Goal: Transaction & Acquisition: Book appointment/travel/reservation

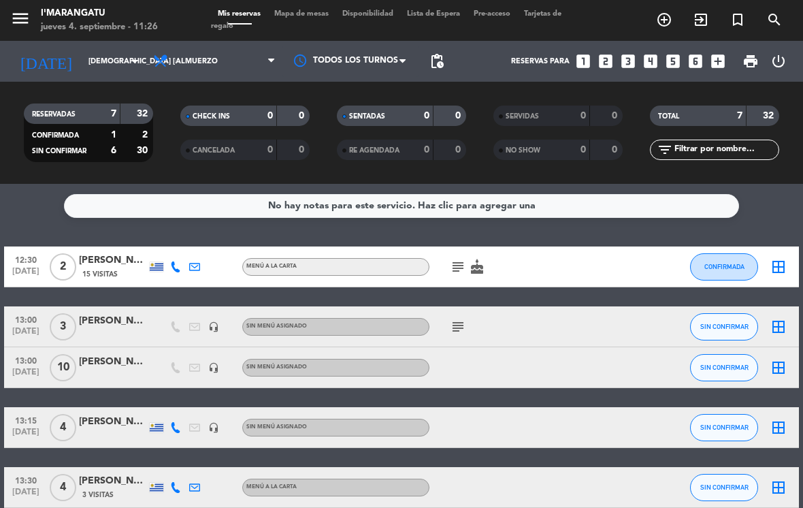
click at [223, 65] on span "Almuerzo" at bounding box center [214, 61] width 136 height 30
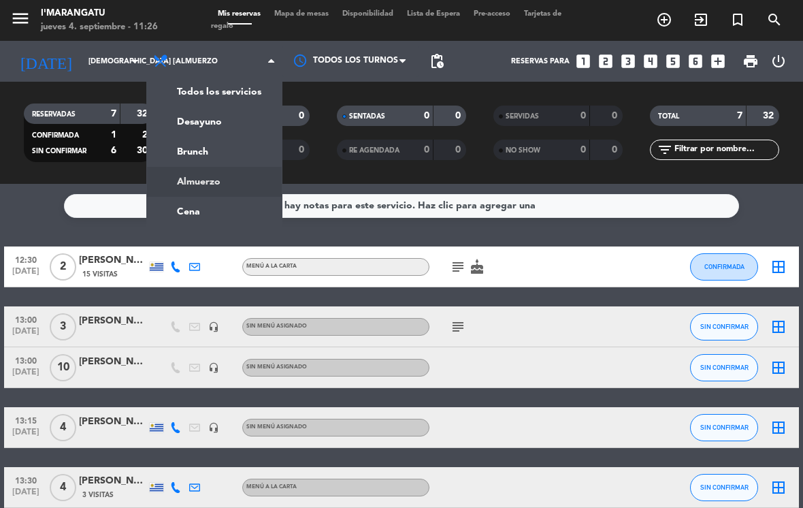
click at [214, 215] on ng-component "menu I'marangatu jueves 4. septiembre - 11:26 Mis reservas Mapa de mesas Dispon…" at bounding box center [401, 254] width 803 height 508
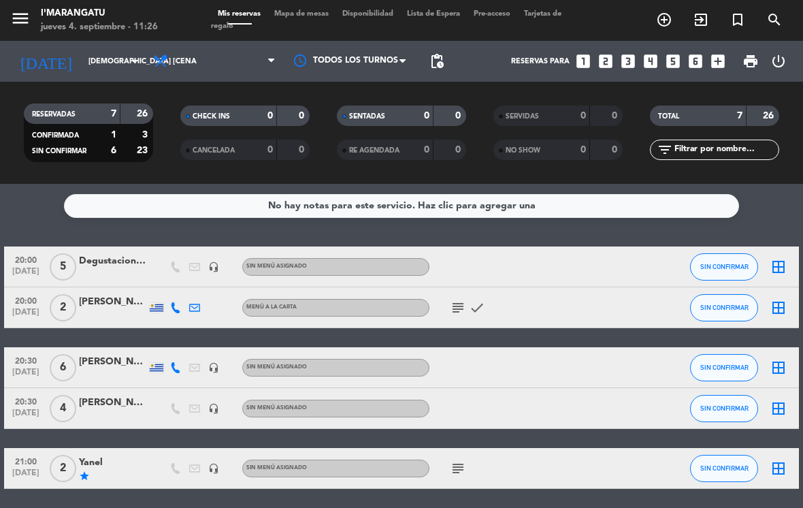
click at [693, 63] on icon "looks_6" at bounding box center [695, 61] width 18 height 18
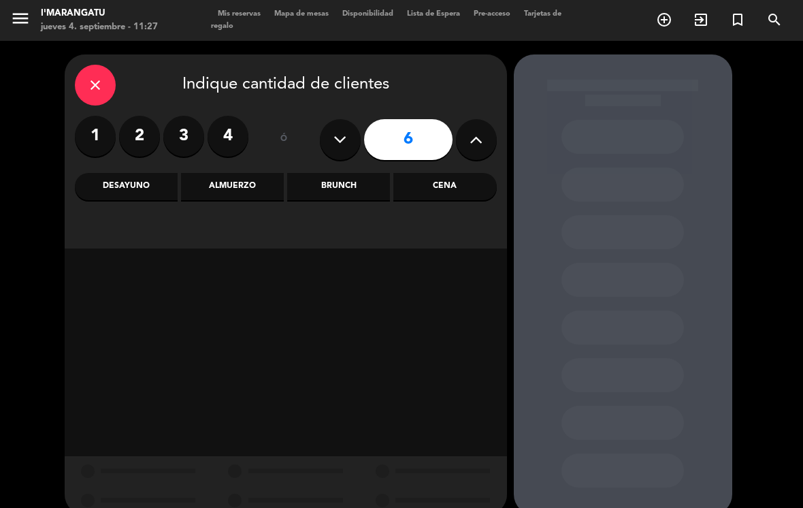
click at [427, 181] on div "Cena" at bounding box center [444, 186] width 103 height 27
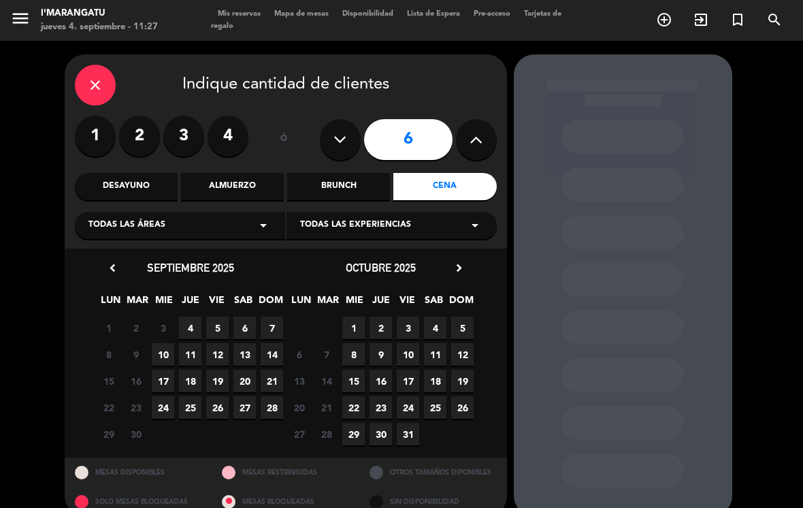
click at [184, 327] on span "4" at bounding box center [190, 327] width 22 height 22
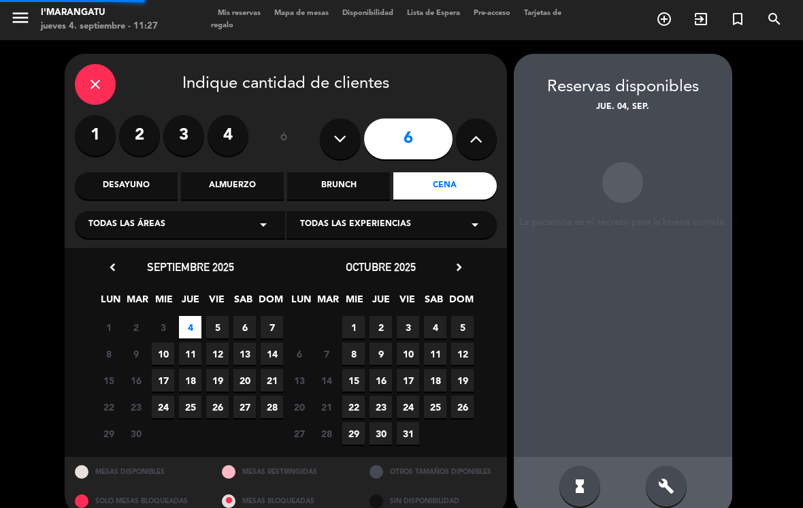
scroll to position [21, 0]
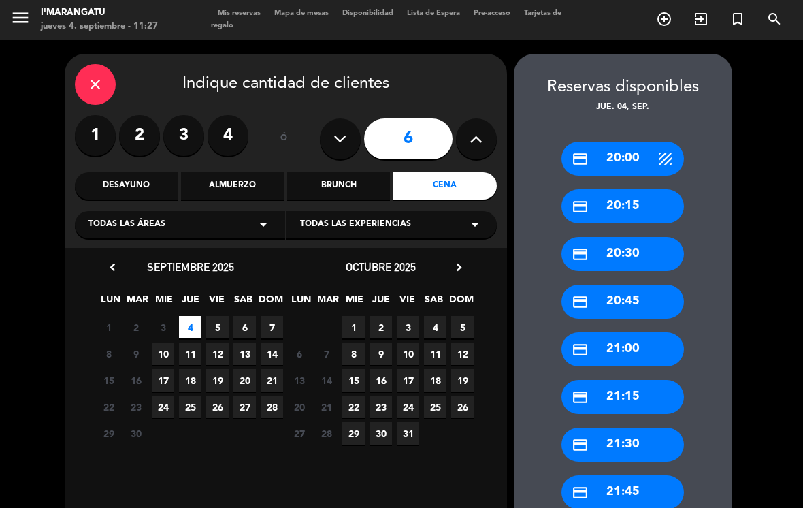
click at [632, 189] on div "credit_card 20:15" at bounding box center [622, 206] width 122 height 34
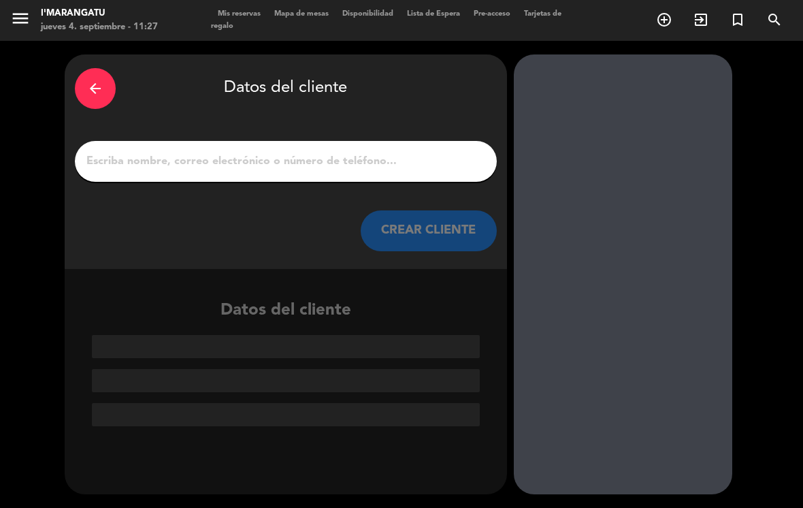
scroll to position [0, 0]
click at [390, 152] on input "1" at bounding box center [285, 161] width 401 height 19
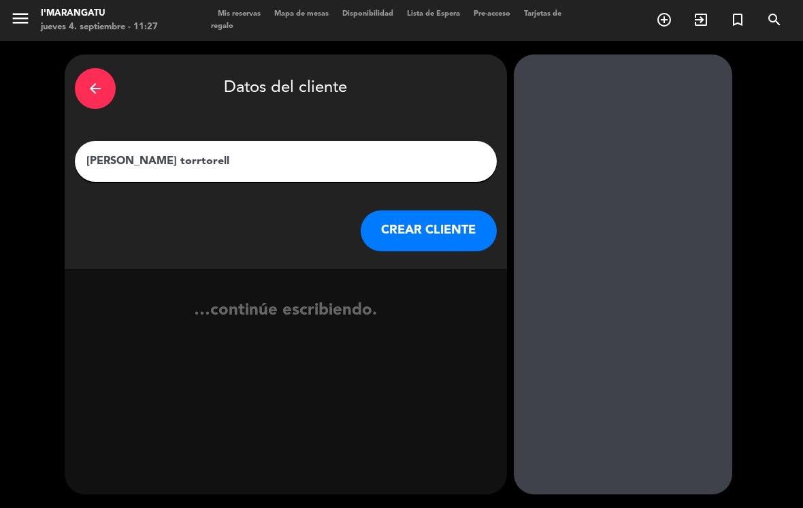
type input "[PERSON_NAME] torrtorella"
click at [451, 210] on button "CREAR CLIENTE" at bounding box center [429, 230] width 136 height 41
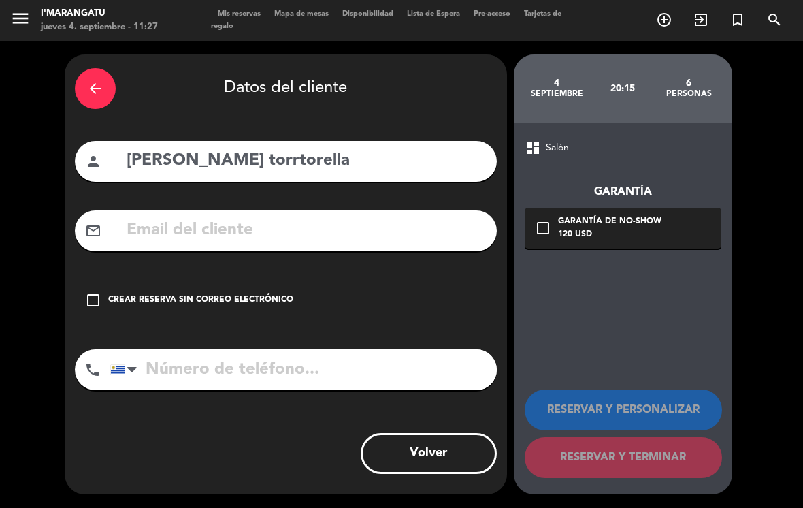
click at [323, 349] on input "tel" at bounding box center [303, 369] width 386 height 41
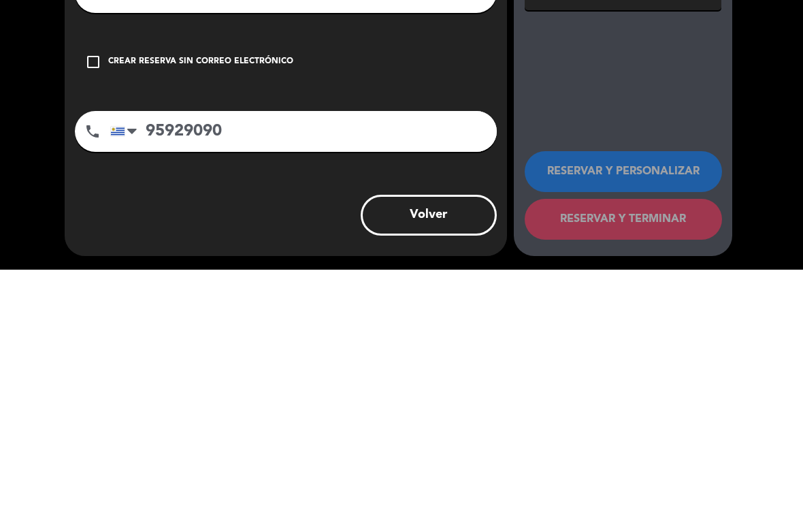
type input "95929090"
click at [461, 163] on div "arrow_back Datos del cliente person [PERSON_NAME] torrtorella mail_outline chec…" at bounding box center [286, 273] width 442 height 439
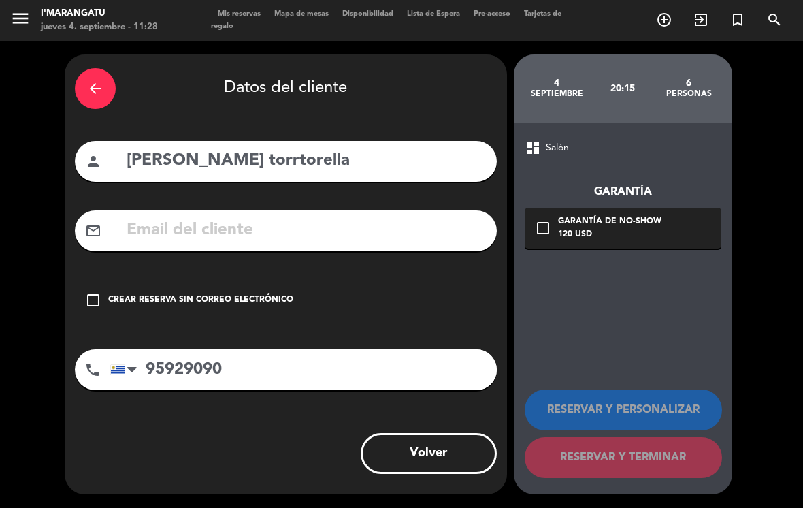
click at [93, 292] on icon "check_box_outline_blank" at bounding box center [93, 300] width 16 height 16
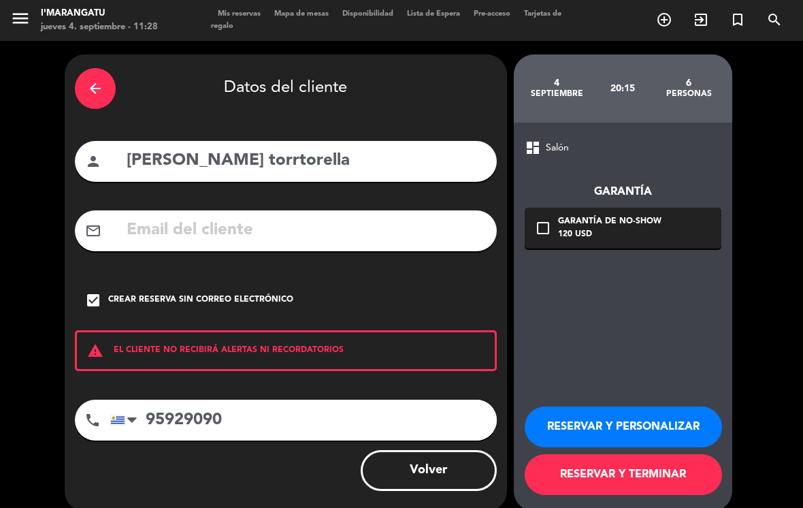
click at [671, 409] on button "RESERVAR Y PERSONALIZAR" at bounding box center [623, 426] width 197 height 41
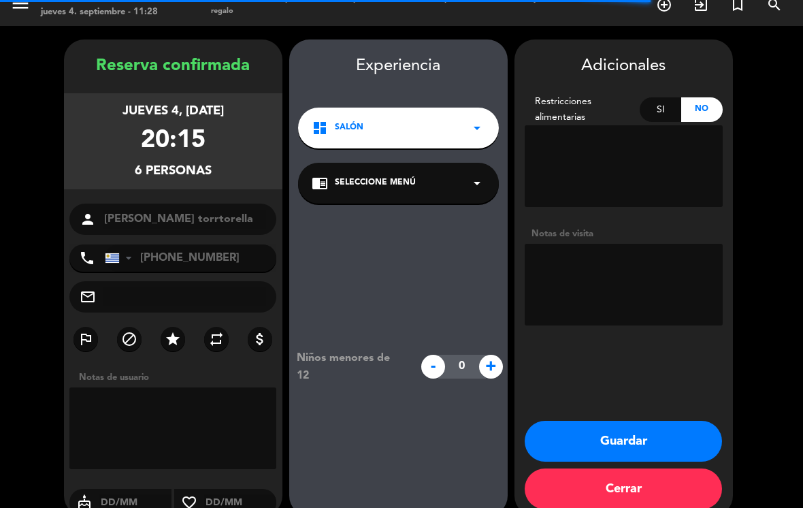
scroll to position [15, 0]
click at [616, 256] on textarea at bounding box center [624, 285] width 198 height 82
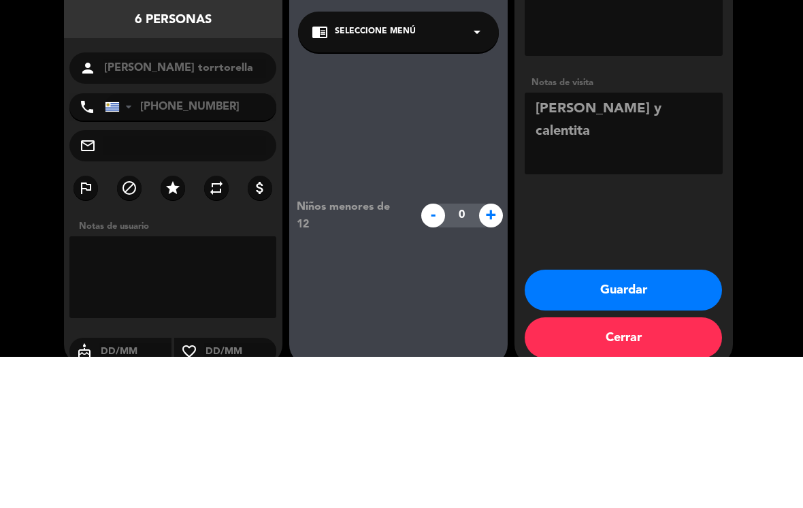
type textarea "[PERSON_NAME] y calentita"
click at [580, 186] on div "Adicionales Restricciones alimentarias Si No Notas de visita Guardar Cerrar" at bounding box center [623, 277] width 218 height 476
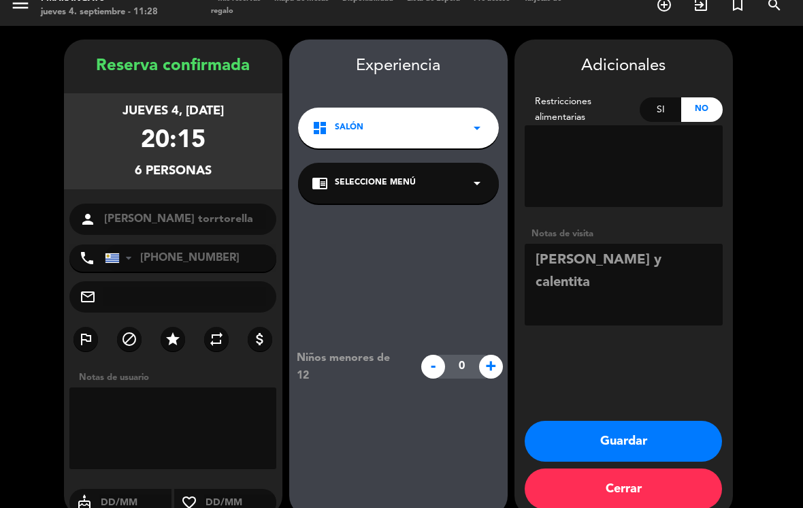
click at [107, 494] on input "text" at bounding box center [135, 502] width 73 height 17
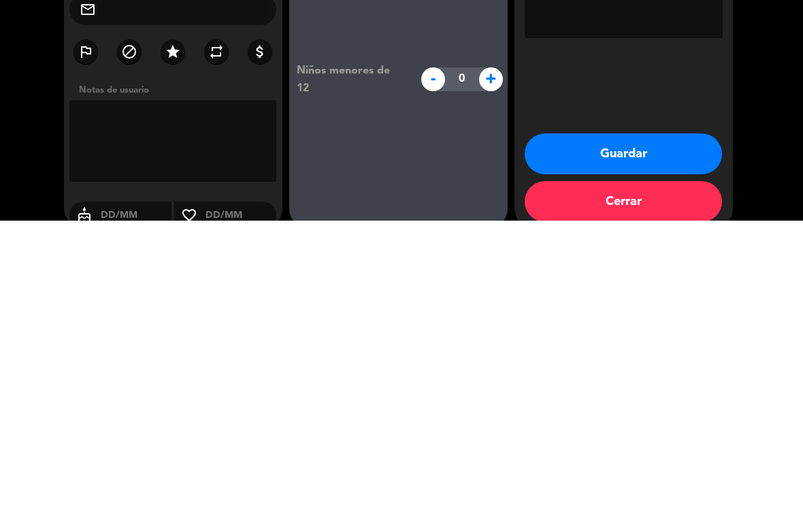
click at [77, 494] on icon "cake" at bounding box center [84, 502] width 30 height 16
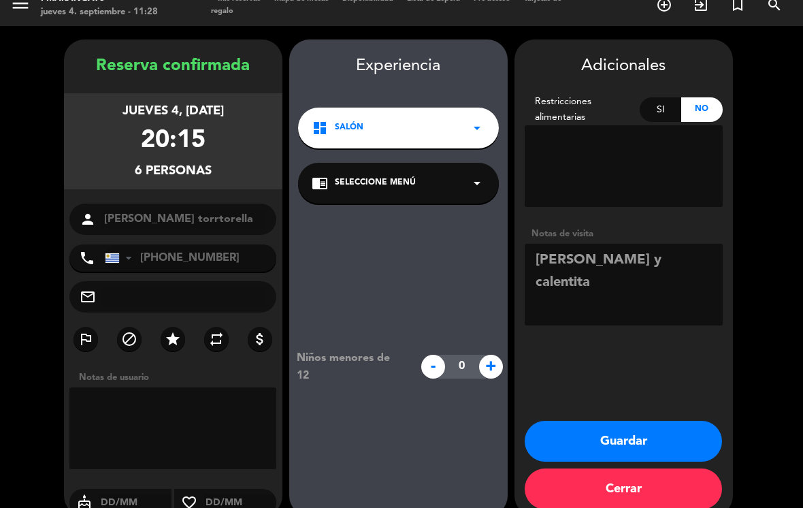
click at [86, 494] on icon "cake" at bounding box center [84, 502] width 30 height 16
click at [127, 494] on input "text" at bounding box center [135, 502] width 73 height 17
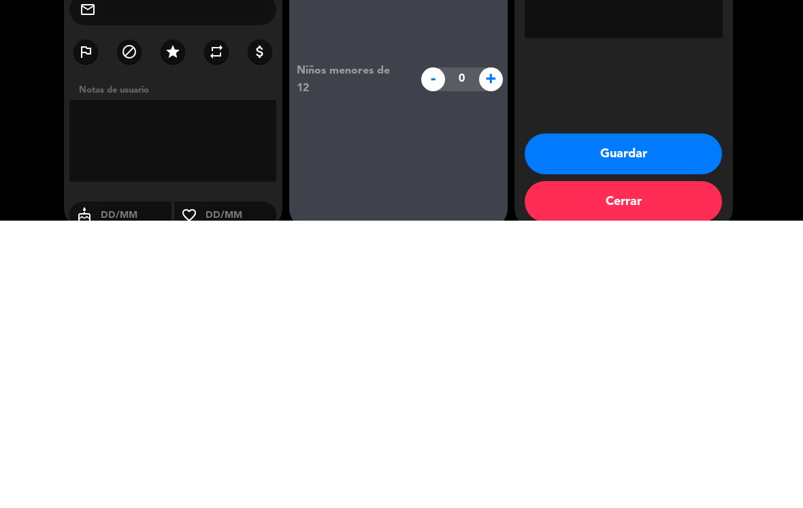
type input "4"
type input "0"
type input "04 09"
click at [656, 420] on button "Guardar" at bounding box center [623, 440] width 197 height 41
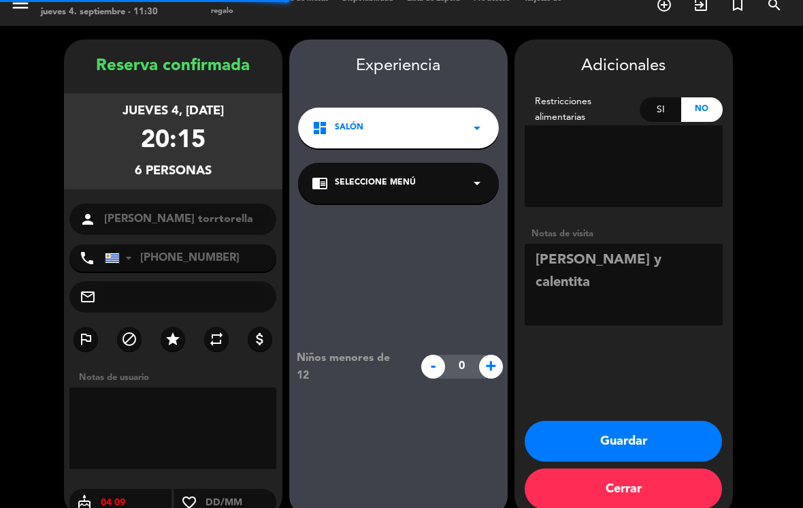
click at [89, 494] on icon "cake" at bounding box center [84, 502] width 30 height 16
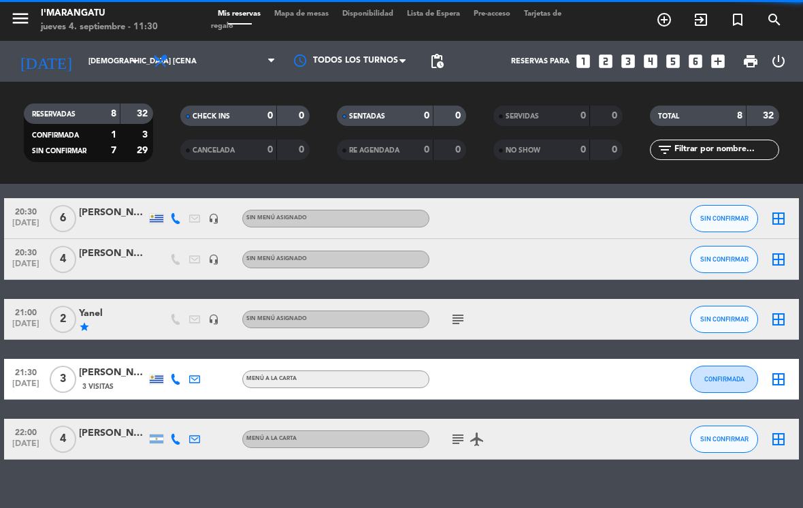
scroll to position [207, 0]
